Goal: Task Accomplishment & Management: Complete application form

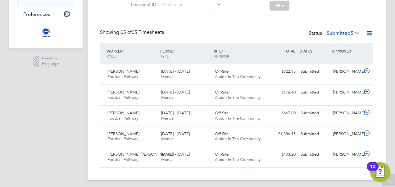
scroll to position [111, 0]
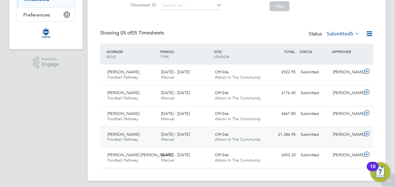
click at [367, 132] on icon at bounding box center [367, 133] width 8 height 5
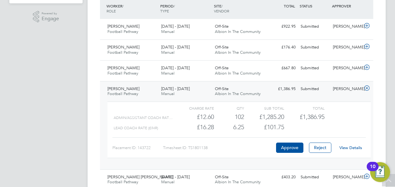
scroll to position [158, 0]
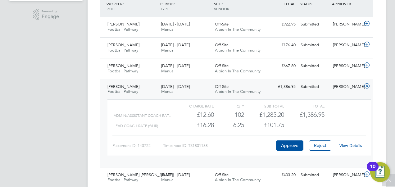
click at [350, 143] on link "View Details" at bounding box center [350, 145] width 23 height 5
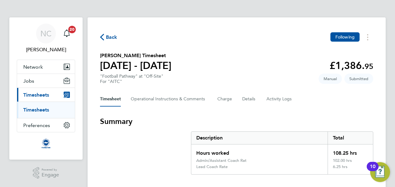
click at [111, 36] on span "Back" at bounding box center [111, 37] width 11 height 7
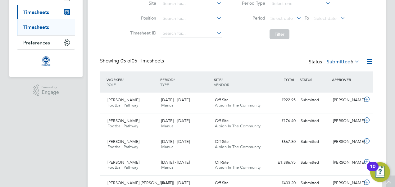
scroll to position [110, 0]
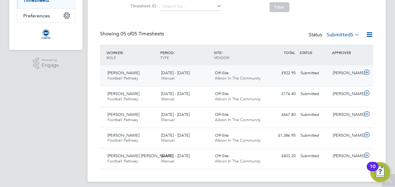
click at [361, 74] on div "[PERSON_NAME]" at bounding box center [346, 73] width 32 height 10
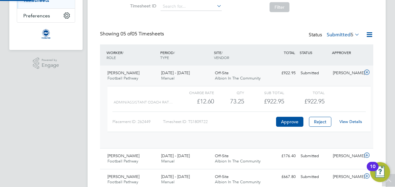
scroll to position [3, 3]
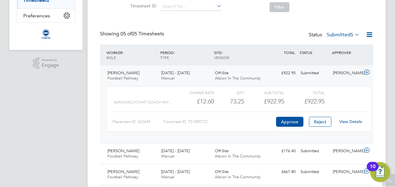
click at [355, 118] on div "View Details" at bounding box center [350, 122] width 30 height 10
click at [354, 121] on link "View Details" at bounding box center [350, 121] width 23 height 5
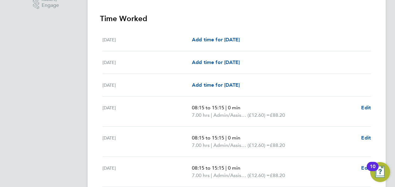
scroll to position [170, 0]
click at [368, 107] on span "Edit" at bounding box center [366, 107] width 10 height 6
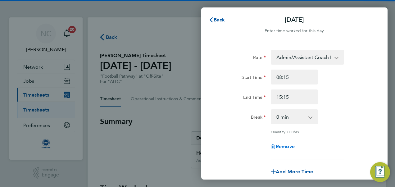
click at [276, 144] on span "Remove" at bounding box center [285, 146] width 19 height 6
select select "null"
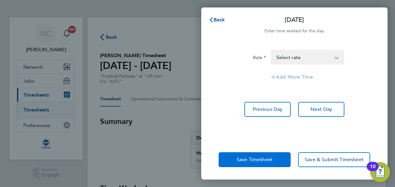
click at [276, 161] on button "Save Timesheet" at bounding box center [255, 159] width 72 height 15
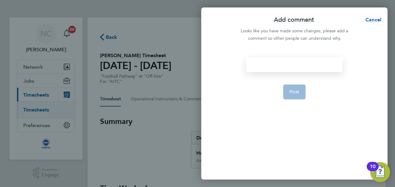
click at [304, 62] on div at bounding box center [294, 64] width 96 height 15
click at [297, 66] on div at bounding box center [294, 64] width 96 height 15
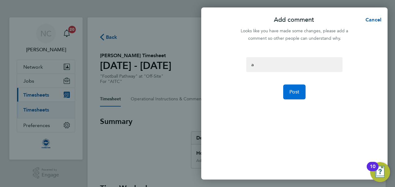
click at [295, 92] on span "Post" at bounding box center [294, 92] width 10 height 6
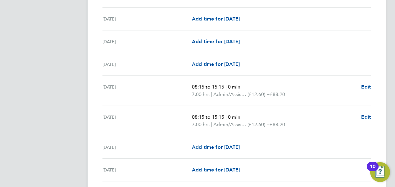
scroll to position [382, 0]
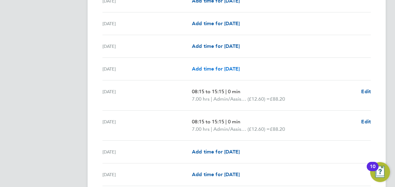
click at [222, 70] on span "Add time for [DATE]" at bounding box center [216, 69] width 48 height 6
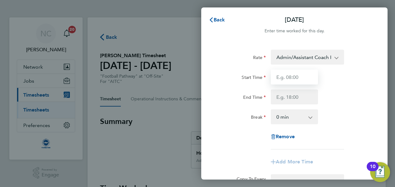
click at [300, 82] on input "Start Time" at bounding box center [294, 77] width 47 height 15
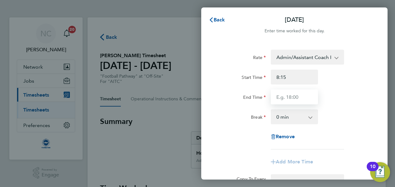
type input "08:15"
type input "15:15"
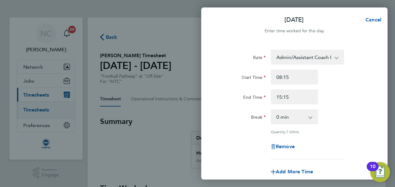
click at [329, 98] on div "End Time 15:15" at bounding box center [294, 96] width 157 height 15
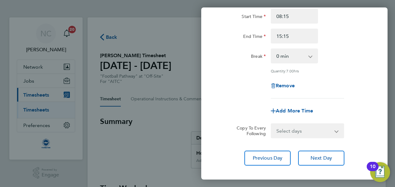
scroll to position [93, 0]
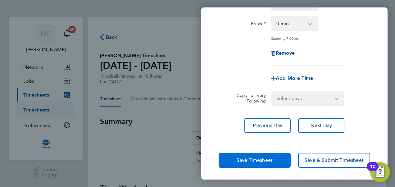
click at [266, 163] on button "Save Timesheet" at bounding box center [255, 160] width 72 height 15
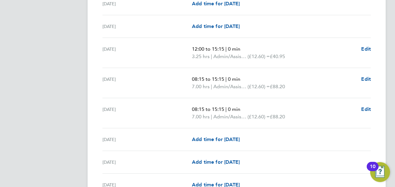
scroll to position [847, 0]
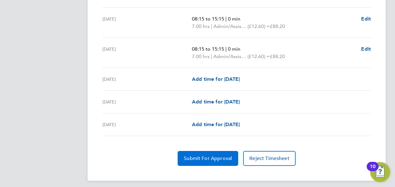
click at [213, 155] on span "Submit For Approval" at bounding box center [208, 158] width 48 height 6
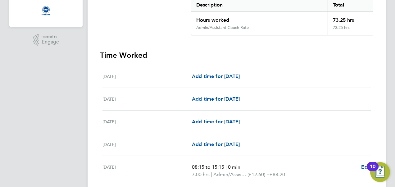
scroll to position [0, 0]
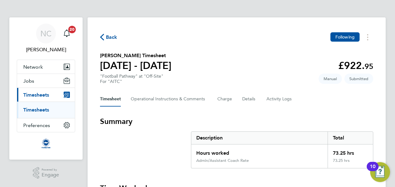
click at [107, 36] on span "Back" at bounding box center [111, 37] width 11 height 7
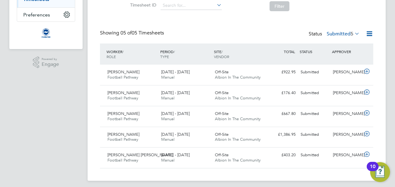
scroll to position [114, 0]
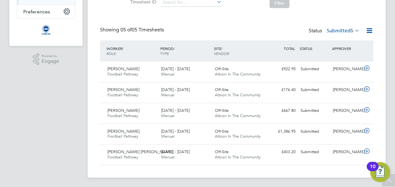
click at [353, 30] on icon at bounding box center [353, 30] width 0 height 9
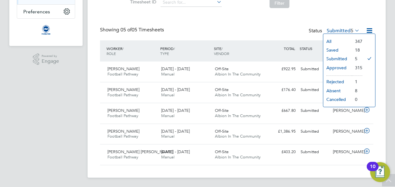
click at [346, 50] on li "Saved" at bounding box center [337, 50] width 29 height 9
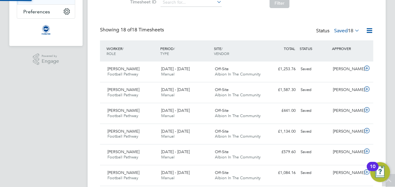
scroll to position [16, 54]
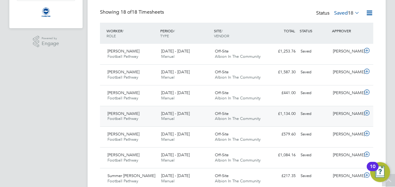
click at [365, 113] on icon at bounding box center [367, 113] width 8 height 5
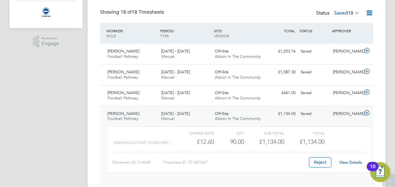
click at [347, 162] on link "View Details" at bounding box center [350, 162] width 23 height 5
click at [342, 13] on label "Saved 18" at bounding box center [346, 13] width 25 height 6
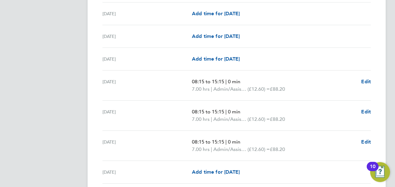
scroll to position [862, 0]
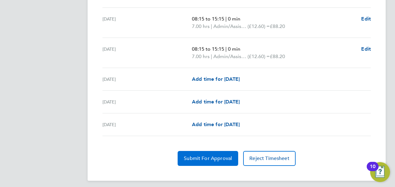
click at [195, 151] on button "Submit For Approval" at bounding box center [208, 158] width 61 height 15
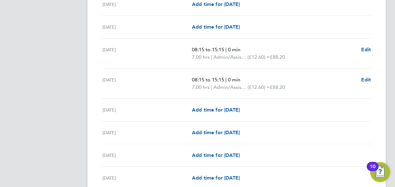
scroll to position [0, 0]
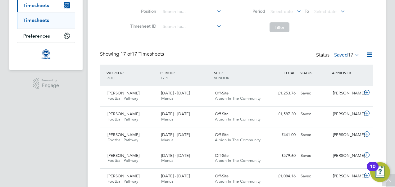
click at [343, 54] on label "Saved 17" at bounding box center [346, 55] width 25 height 6
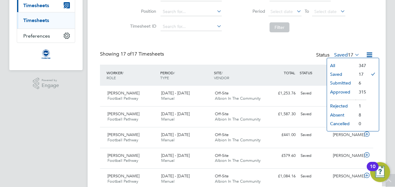
click at [338, 80] on li "Submitted" at bounding box center [341, 83] width 29 height 9
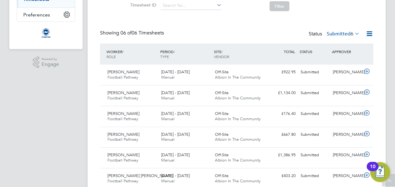
click at [341, 31] on label "Submitted 6" at bounding box center [343, 34] width 33 height 6
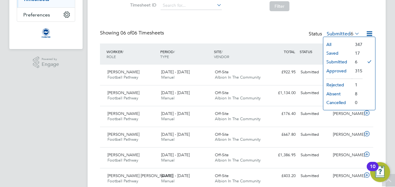
click at [338, 51] on li "Saved" at bounding box center [337, 53] width 29 height 9
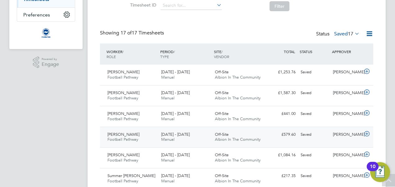
click at [366, 133] on icon at bounding box center [367, 133] width 8 height 5
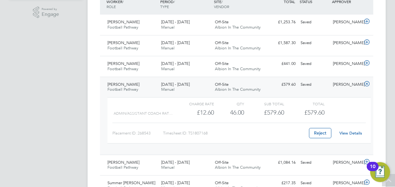
click at [349, 131] on link "View Details" at bounding box center [350, 132] width 23 height 5
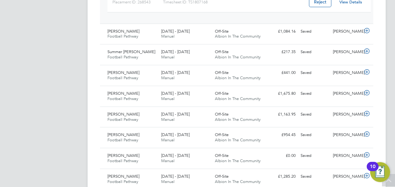
scroll to position [292, 0]
click at [367, 111] on icon at bounding box center [367, 113] width 8 height 5
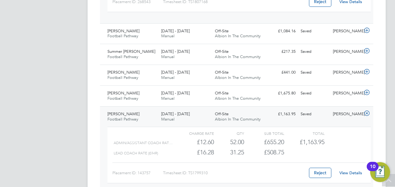
scroll to position [308, 0]
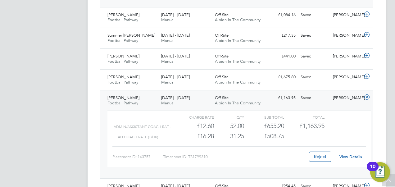
click at [344, 155] on link "View Details" at bounding box center [350, 156] width 23 height 5
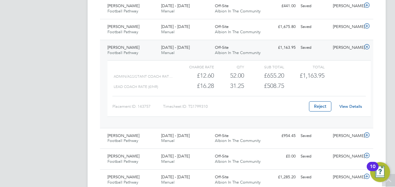
scroll to position [361, 0]
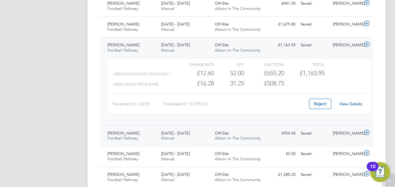
click at [365, 130] on icon at bounding box center [367, 132] width 8 height 5
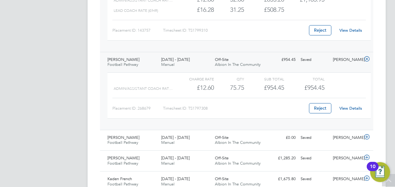
scroll to position [435, 0]
click at [345, 107] on link "View Details" at bounding box center [350, 107] width 23 height 5
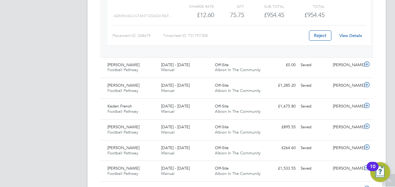
scroll to position [507, 0]
click at [366, 82] on icon at bounding box center [367, 84] width 8 height 5
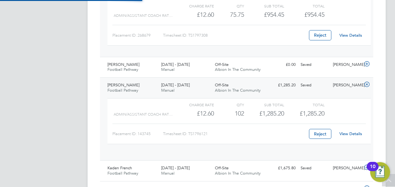
scroll to position [11, 61]
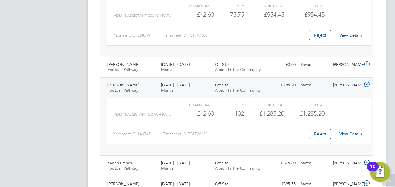
click at [356, 131] on link "View Details" at bounding box center [350, 133] width 23 height 5
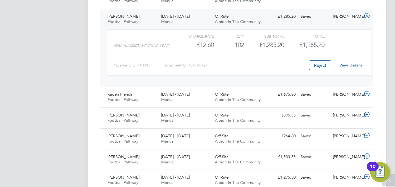
scroll to position [599, 0]
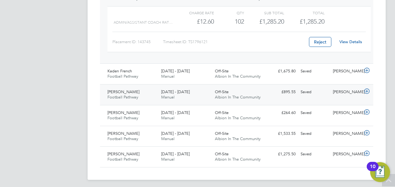
click at [364, 89] on icon at bounding box center [367, 91] width 8 height 5
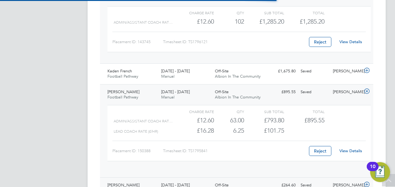
scroll to position [11, 61]
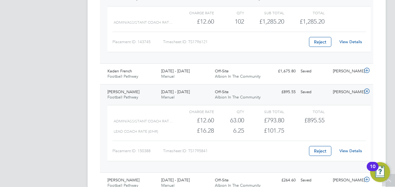
click at [348, 148] on link "View Details" at bounding box center [350, 150] width 23 height 5
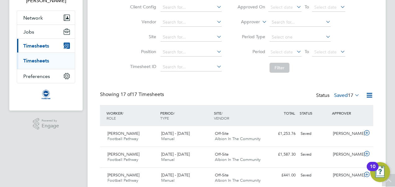
scroll to position [24, 0]
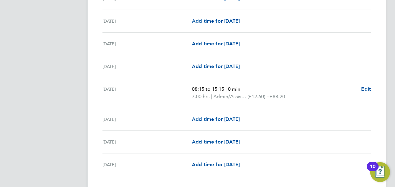
scroll to position [817, 0]
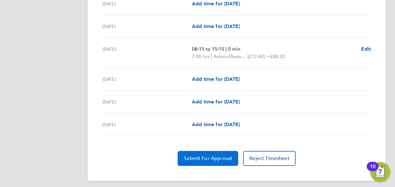
click at [194, 151] on button "Submit For Approval" at bounding box center [208, 158] width 61 height 15
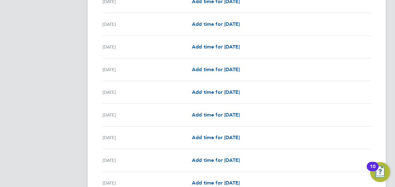
scroll to position [383, 0]
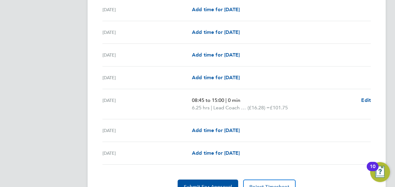
scroll to position [840, 0]
click at [208, 179] on button "Submit For Approval" at bounding box center [208, 186] width 61 height 15
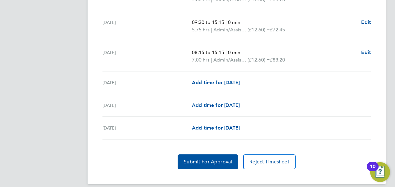
scroll to position [844, 0]
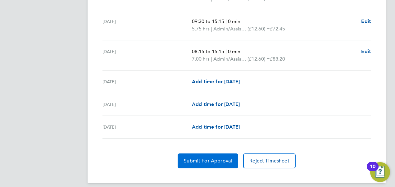
click at [212, 160] on span "Submit For Approval" at bounding box center [208, 161] width 48 height 6
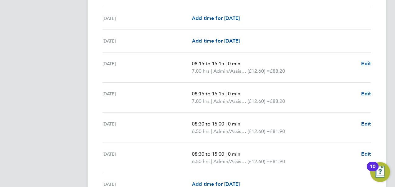
scroll to position [794, 0]
click at [362, 146] on div "[DATE] 08:30 to 15:00 | 0 min 6.50 hrs | Admin/Assistant Coach Rat (£12.60) = £…" at bounding box center [236, 158] width 268 height 30
click at [362, 151] on span "Edit" at bounding box center [366, 154] width 10 height 6
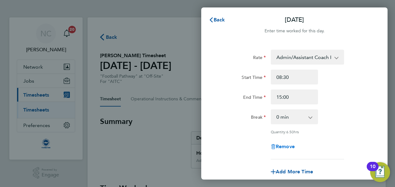
click at [295, 147] on span "Remove" at bounding box center [285, 146] width 19 height 6
select select "null"
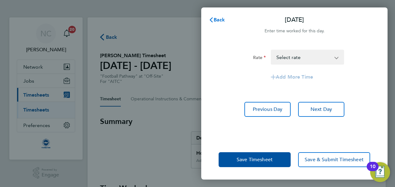
click at [222, 18] on span "Back" at bounding box center [219, 20] width 11 height 6
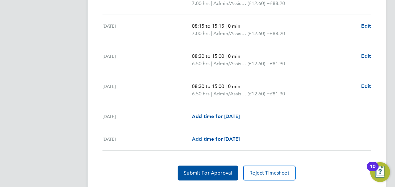
scroll to position [862, 0]
click at [364, 84] on span "Edit" at bounding box center [366, 87] width 10 height 6
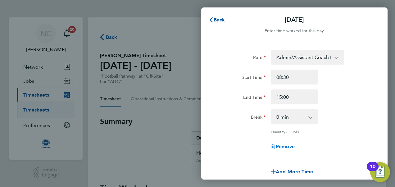
click at [285, 145] on span "Remove" at bounding box center [285, 146] width 19 height 6
select select "null"
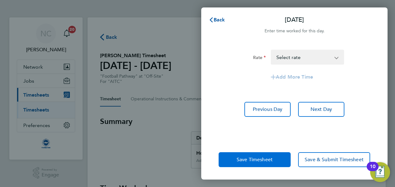
click at [271, 158] on span "Save Timesheet" at bounding box center [255, 160] width 36 height 6
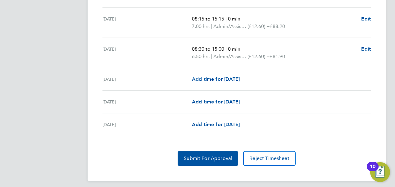
scroll to position [852, 0]
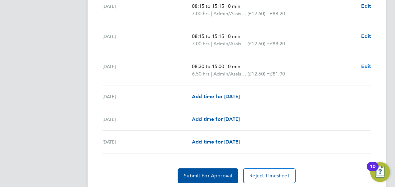
click at [365, 65] on span "Edit" at bounding box center [366, 66] width 10 height 6
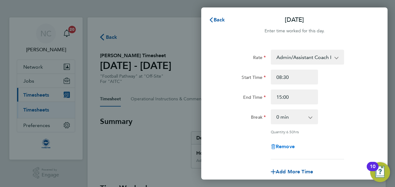
click at [288, 147] on span "Remove" at bounding box center [285, 146] width 19 height 6
select select "null"
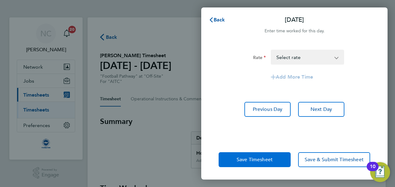
click at [273, 166] on button "Save Timesheet" at bounding box center [255, 159] width 72 height 15
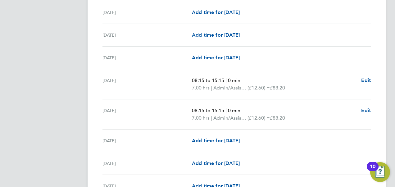
scroll to position [862, 0]
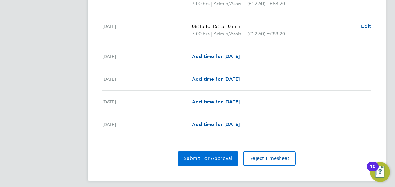
click at [204, 151] on button "Submit For Approval" at bounding box center [208, 158] width 61 height 15
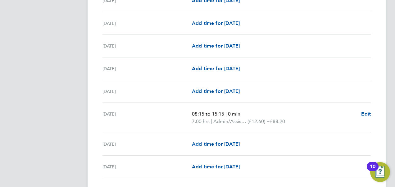
scroll to position [846, 0]
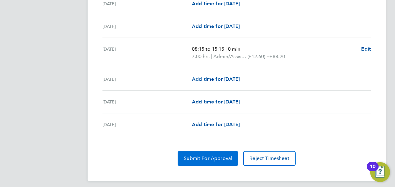
click at [193, 157] on span "Submit For Approval" at bounding box center [208, 158] width 48 height 6
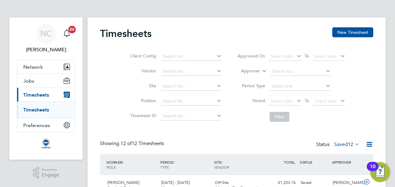
click at [347, 140] on div "Status Saved 12" at bounding box center [338, 144] width 45 height 9
click at [348, 142] on span "12" at bounding box center [351, 144] width 6 height 6
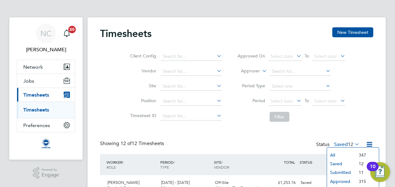
click at [342, 170] on li "Submitted" at bounding box center [341, 172] width 29 height 9
